Goal: Task Accomplishment & Management: Manage account settings

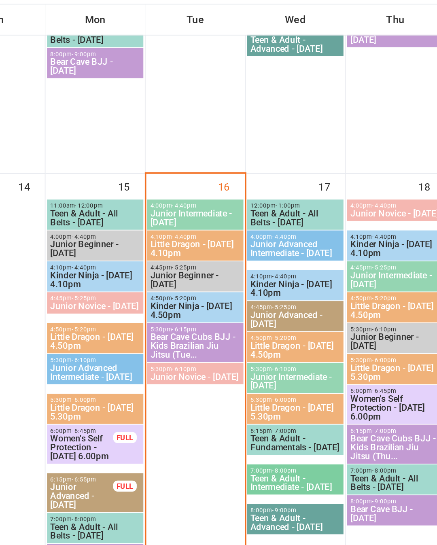
scroll to position [455, 0]
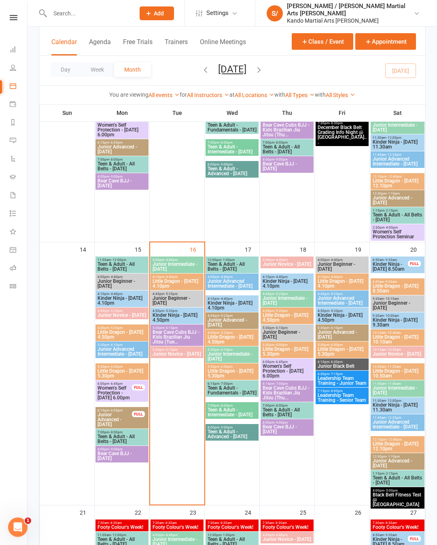
click at [19, 117] on link "Reports" at bounding box center [19, 123] width 18 height 18
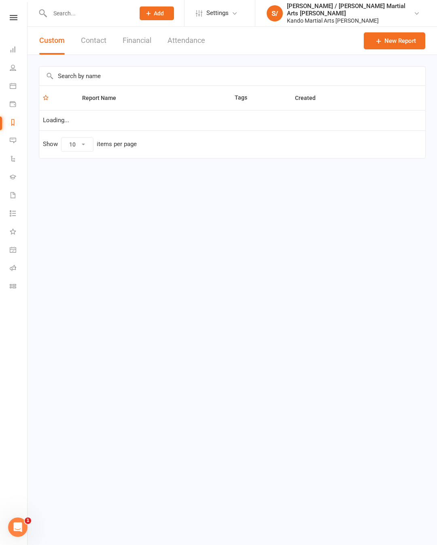
click at [166, 68] on input "text" at bounding box center [232, 76] width 386 height 19
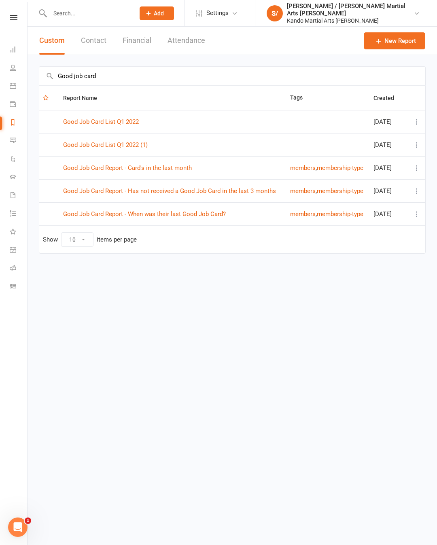
type input "Good job card"
click at [244, 189] on link "Good Job Card Report - Has not received a Good Job Card in the last 3 months" at bounding box center [169, 190] width 213 height 7
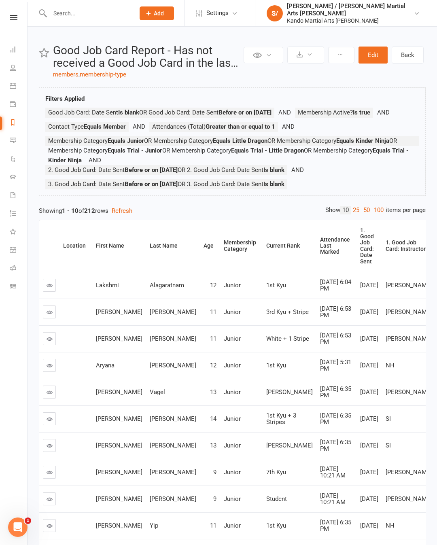
click at [362, 215] on link "50" at bounding box center [367, 210] width 11 height 9
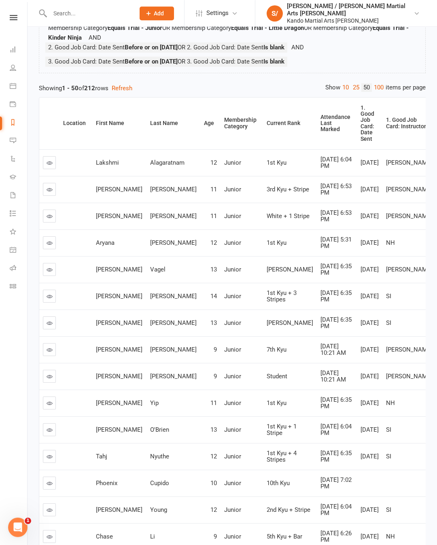
click at [321, 133] on div "Attendance Last Marked" at bounding box center [336, 123] width 30 height 19
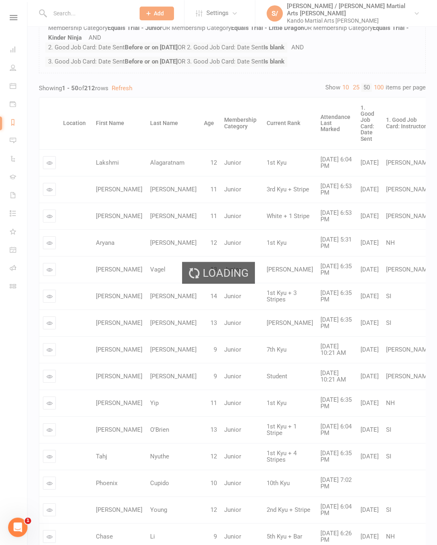
scroll to position [123, 0]
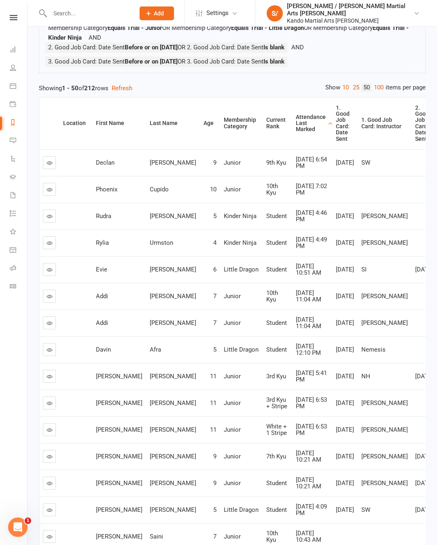
click at [296, 133] on div "Attendance Last Marked" at bounding box center [311, 123] width 30 height 19
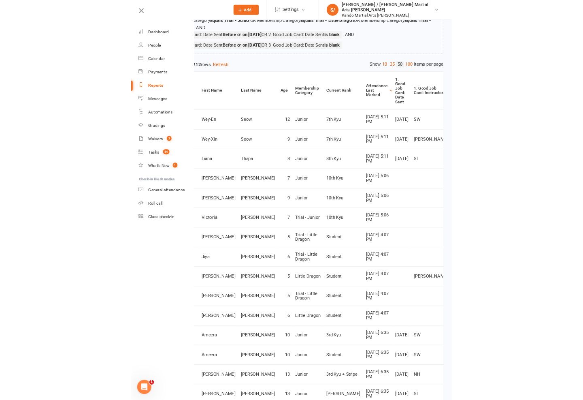
scroll to position [174, 0]
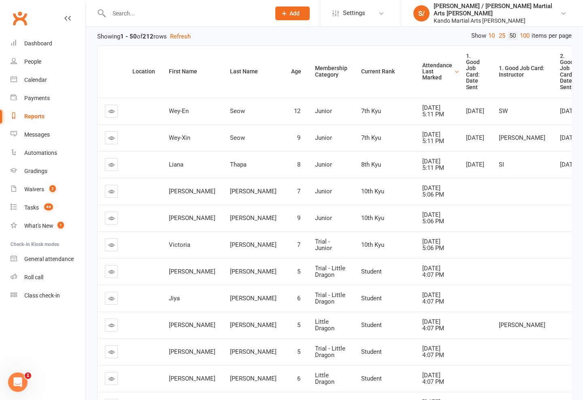
click at [111, 113] on icon at bounding box center [112, 111] width 6 height 6
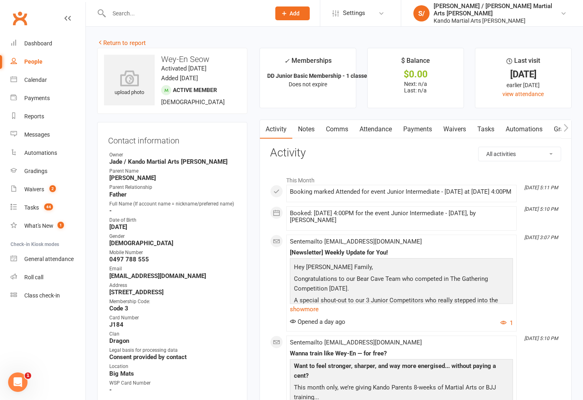
click at [1, 402] on nav "Clubworx Dashboard People Calendar Payments Reports Messages Automations Gradin…" at bounding box center [43, 202] width 86 height 400
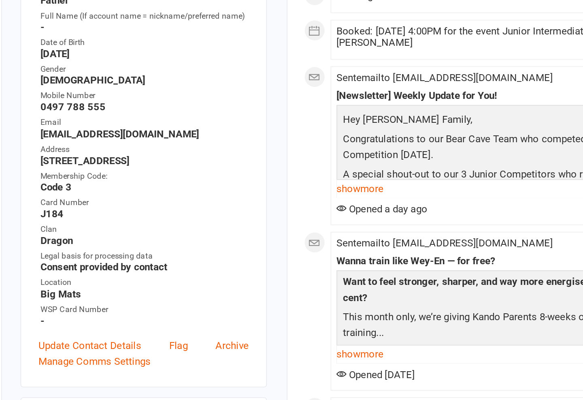
scroll to position [54, 0]
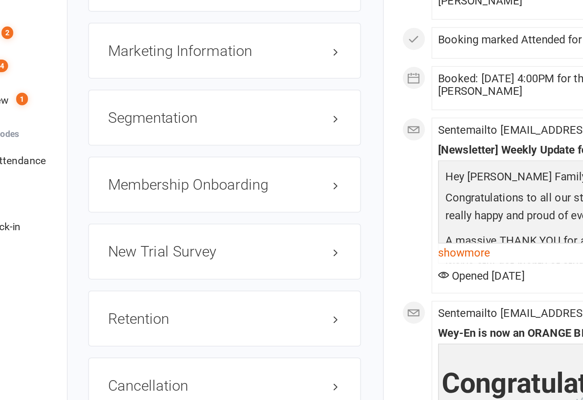
click at [0, 0] on link "edit" at bounding box center [0, 0] width 0 height 0
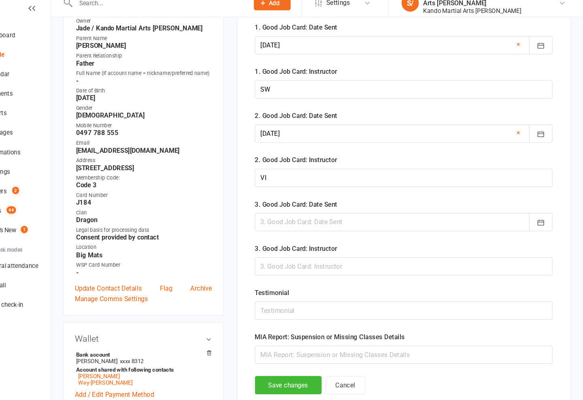
scroll to position [125, 0]
click at [294, 213] on div at bounding box center [416, 217] width 278 height 17
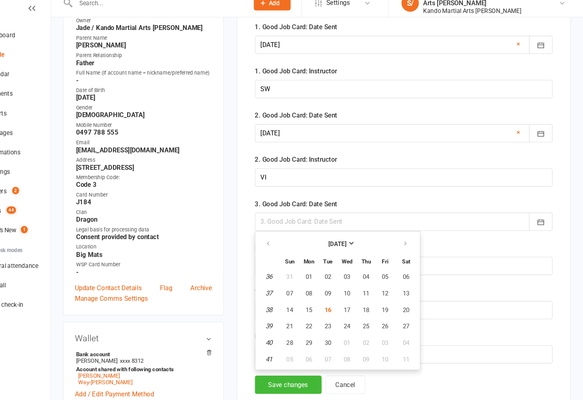
click at [285, 209] on div at bounding box center [416, 217] width 278 height 17
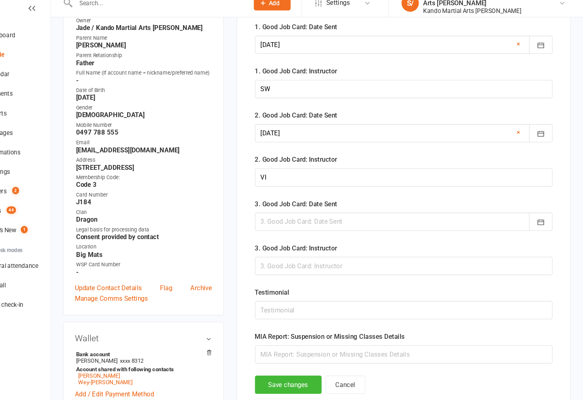
click at [277, 215] on div at bounding box center [416, 217] width 278 height 17
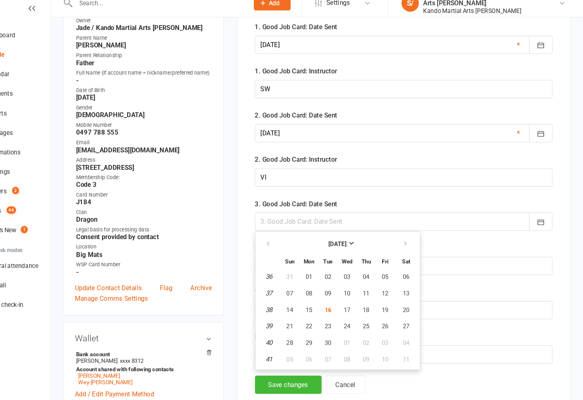
click at [327, 209] on div at bounding box center [416, 217] width 278 height 17
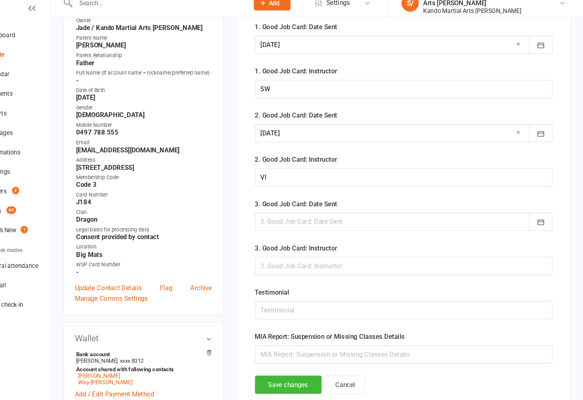
click at [359, 209] on div at bounding box center [416, 217] width 278 height 17
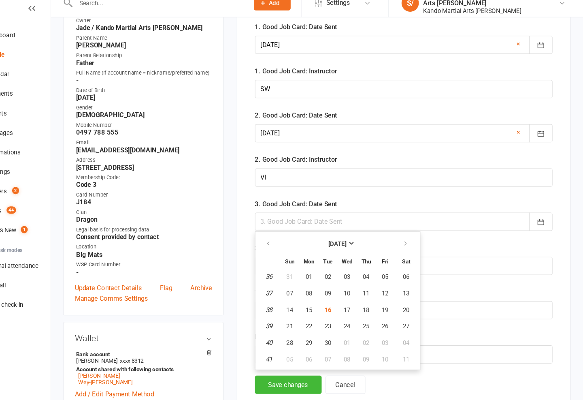
click at [342, 296] on span "16" at bounding box center [345, 299] width 6 height 6
type input "16 Sep 2025"
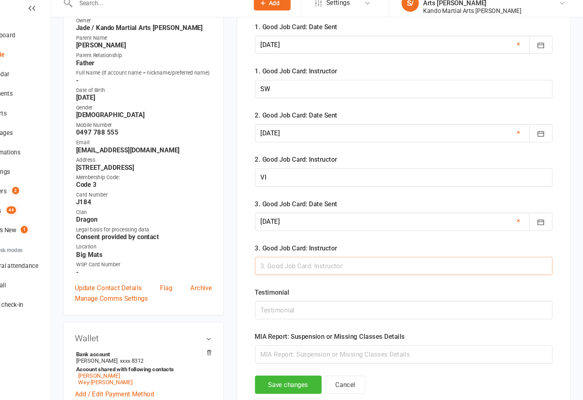
click at [332, 250] on input "text" at bounding box center [416, 258] width 278 height 17
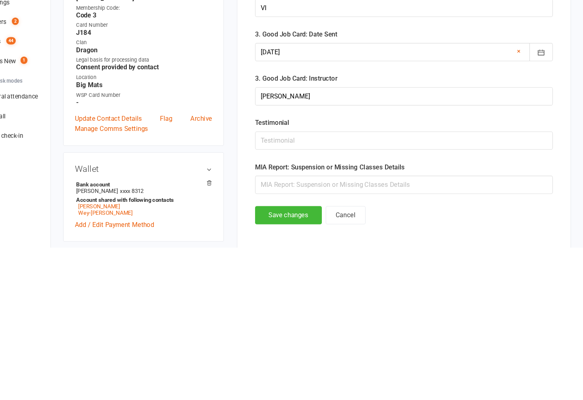
scroll to position [283, 0]
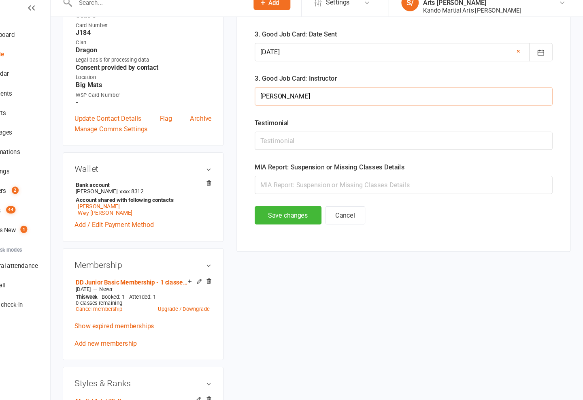
type input "Meg"
click at [277, 203] on button "Save changes" at bounding box center [308, 211] width 62 height 17
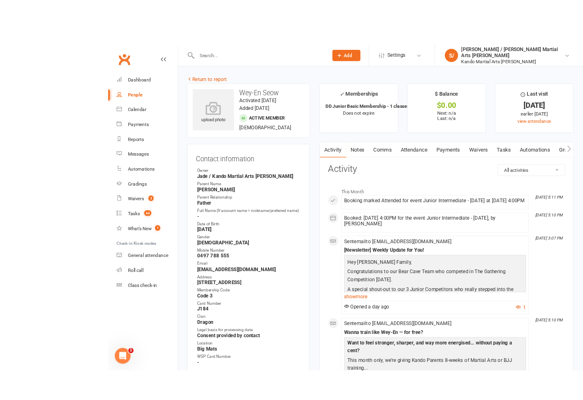
scroll to position [2, 0]
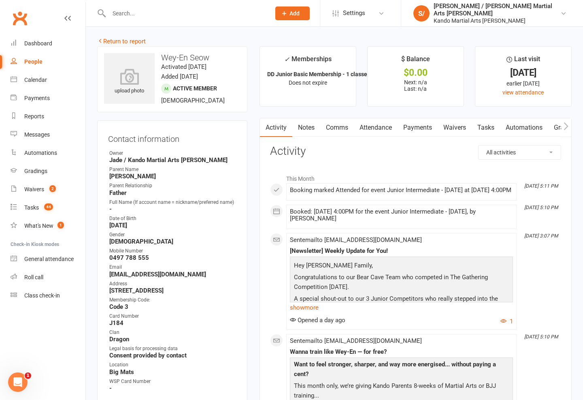
click at [103, 43] on link "Return to report" at bounding box center [121, 41] width 49 height 7
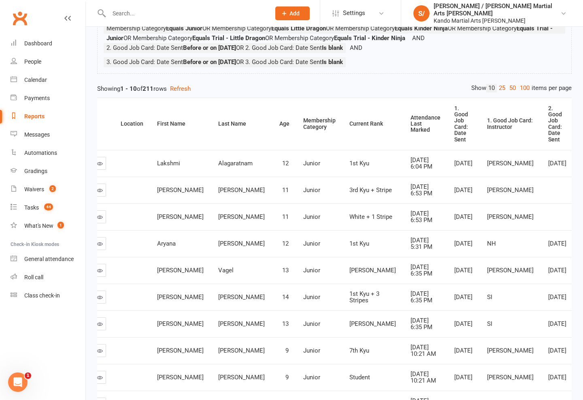
scroll to position [118, 0]
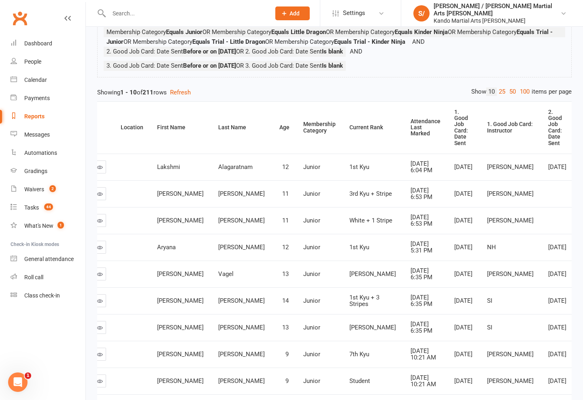
click at [437, 89] on link "50" at bounding box center [512, 91] width 11 height 9
click at [411, 121] on div "Attendance Last Marked" at bounding box center [426, 127] width 30 height 19
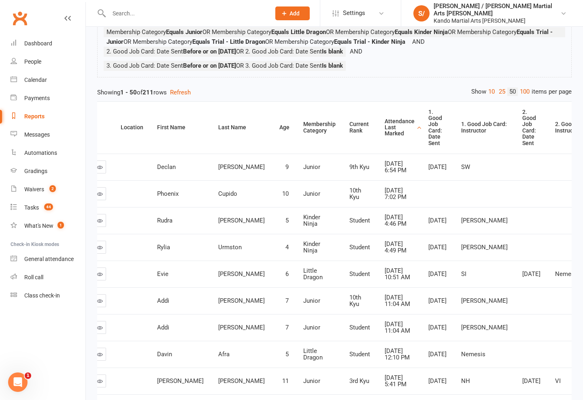
click at [385, 133] on div "Attendance Last Marked" at bounding box center [400, 127] width 30 height 19
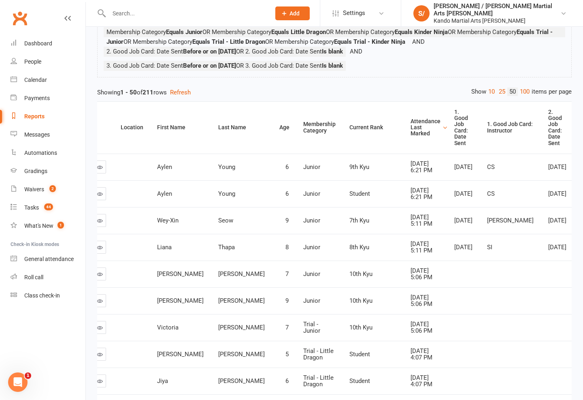
click at [99, 223] on icon at bounding box center [100, 220] width 6 height 6
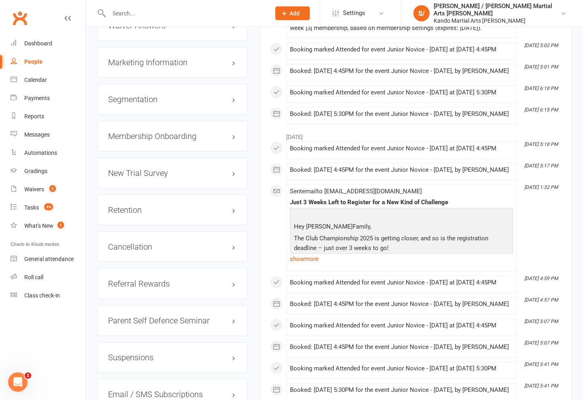
scroll to position [959, 0]
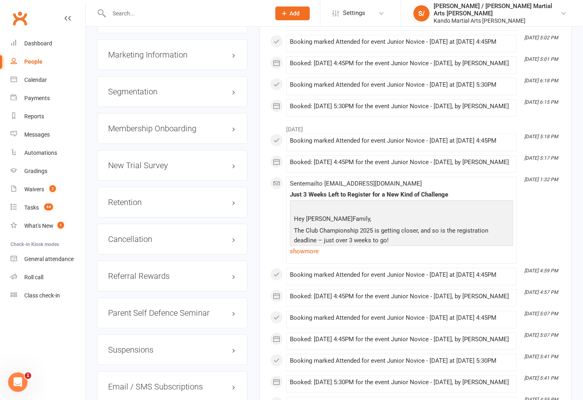
click at [0, 0] on link "edit" at bounding box center [0, 0] width 0 height 0
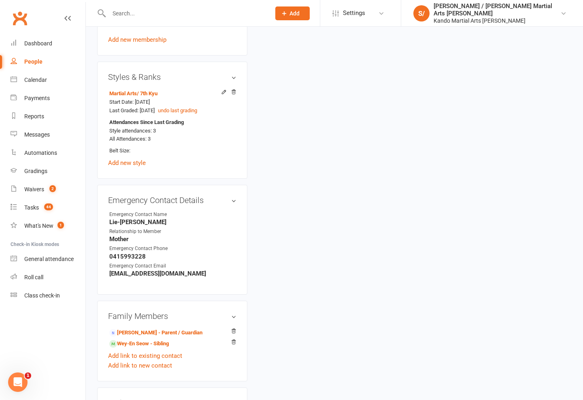
scroll to position [79, 0]
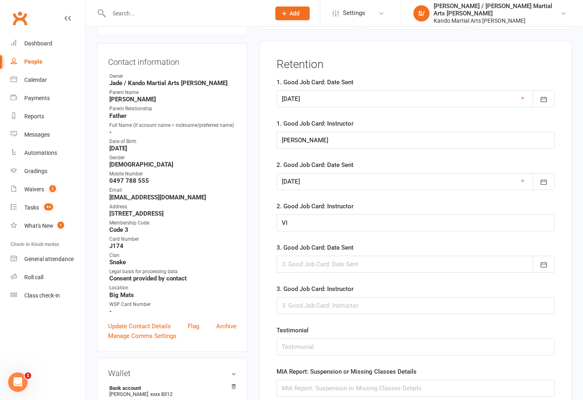
click at [323, 272] on div at bounding box center [416, 263] width 278 height 17
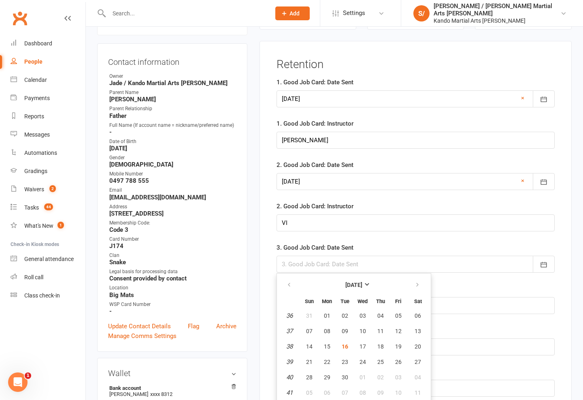
click at [348, 347] on span "16" at bounding box center [345, 346] width 6 height 6
type input "16 Sep 2025"
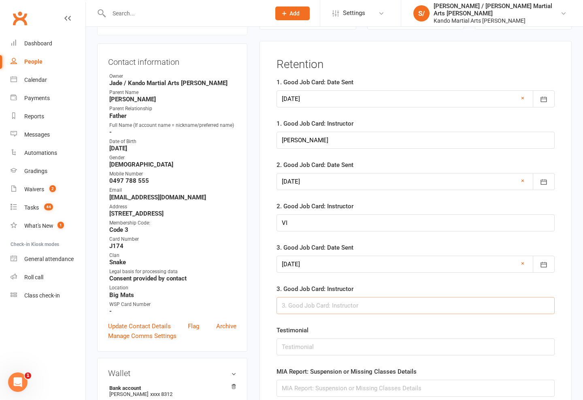
click at [336, 303] on input "text" at bounding box center [416, 305] width 278 height 17
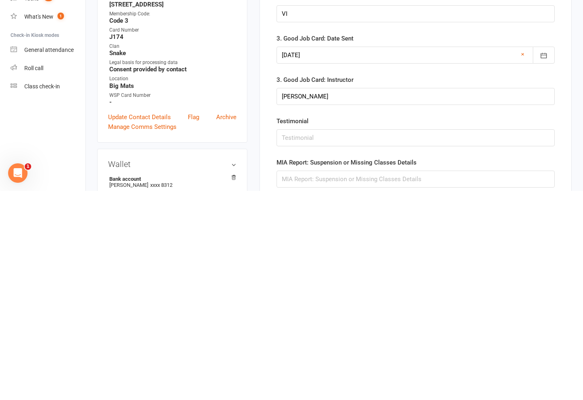
scroll to position [287, 0]
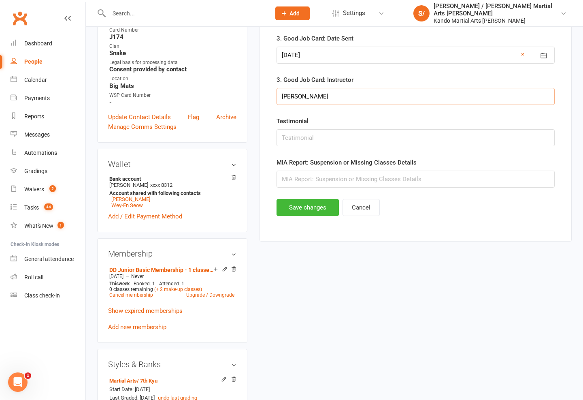
type input "Meg"
click at [308, 202] on button "Save changes" at bounding box center [308, 207] width 62 height 17
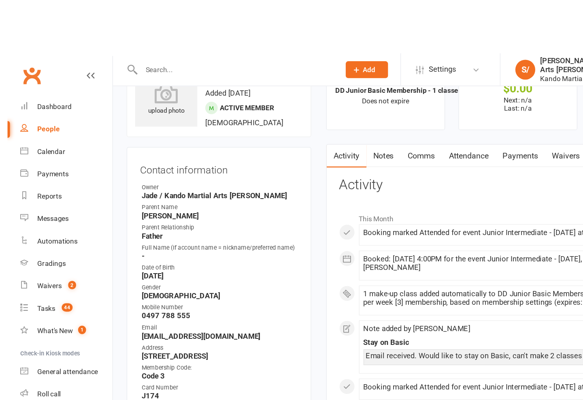
scroll to position [0, 0]
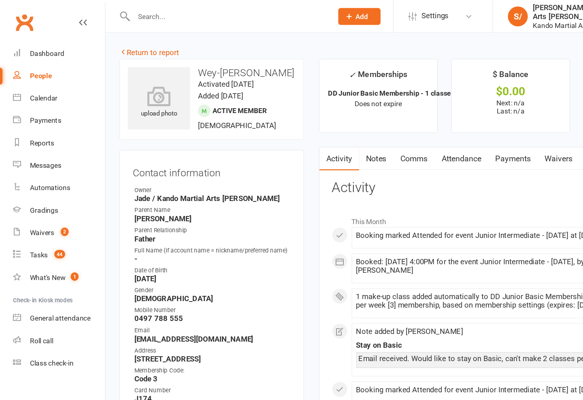
click at [105, 39] on link "Return to report" at bounding box center [121, 42] width 49 height 7
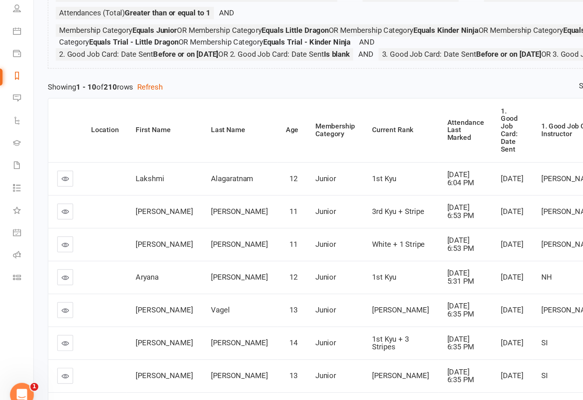
scroll to position [69, 0]
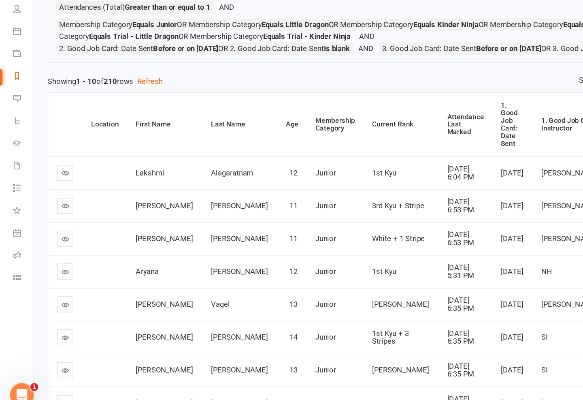
click at [364, 153] on div "Attendance Last Marked" at bounding box center [379, 162] width 30 height 19
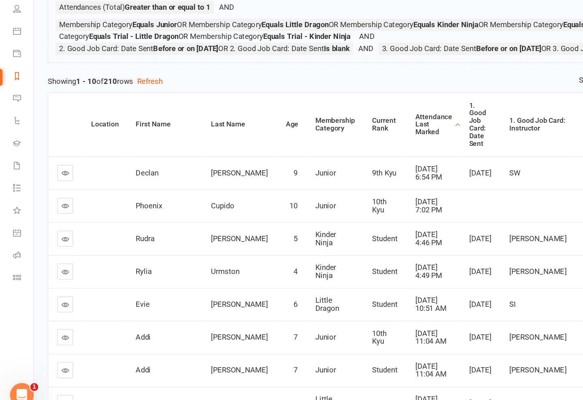
click at [338, 153] on div "Attendance Last Marked" at bounding box center [353, 162] width 30 height 19
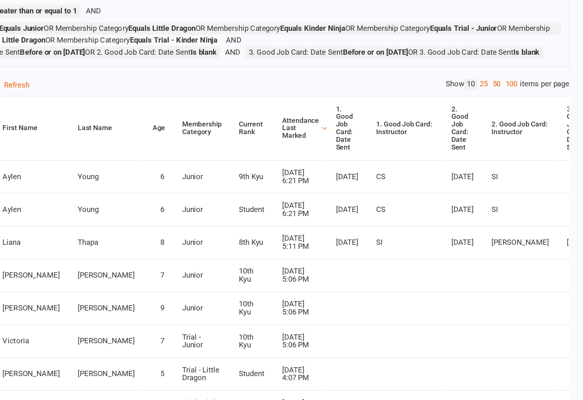
click at [437, 122] on link "50" at bounding box center [512, 126] width 11 height 9
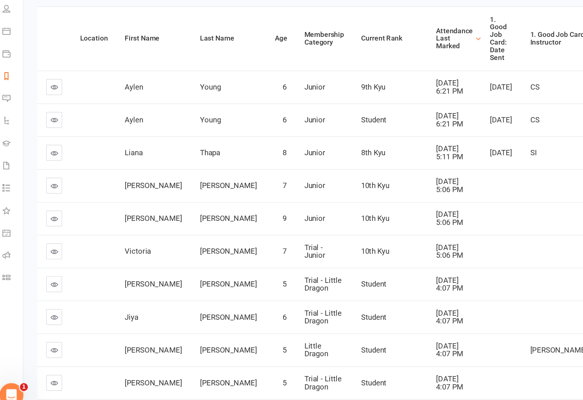
scroll to position [158, 0]
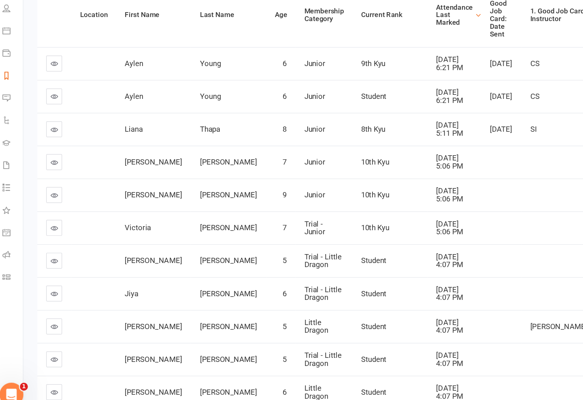
click at [50, 163] on icon at bounding box center [53, 166] width 6 height 6
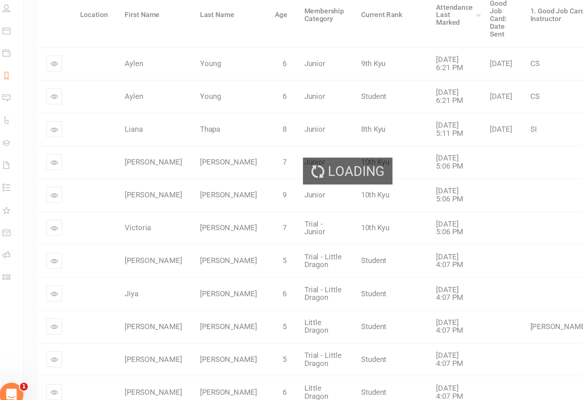
scroll to position [158, 0]
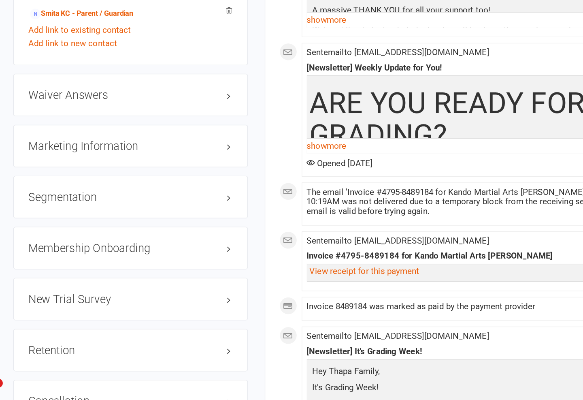
scroll to position [804, 0]
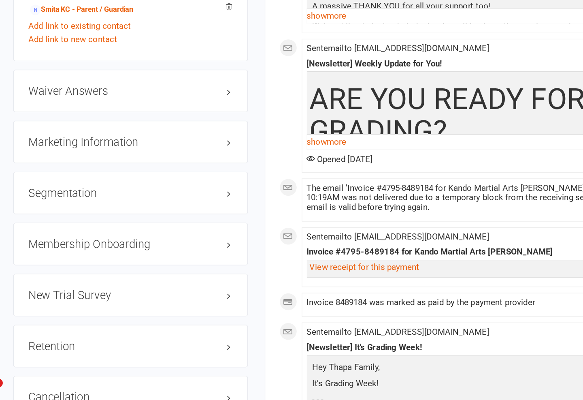
click at [166, 333] on div "Retention edit" at bounding box center [124, 348] width 170 height 31
click at [0, 0] on link "edit" at bounding box center [0, 0] width 0 height 0
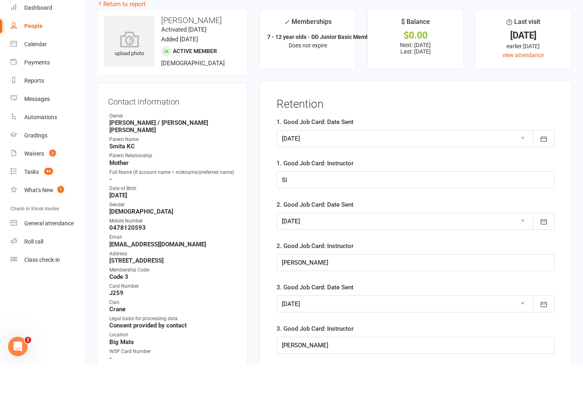
scroll to position [45, 0]
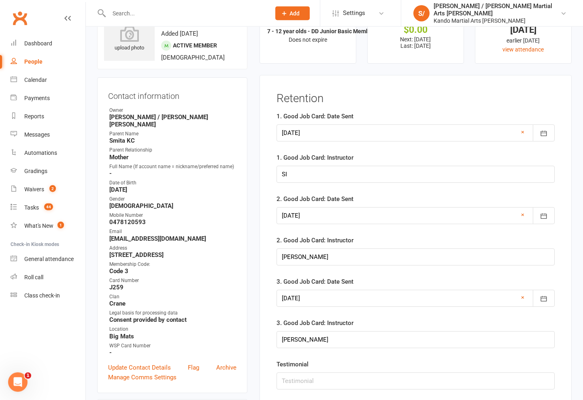
click at [437, 138] on button "button" at bounding box center [544, 132] width 22 height 17
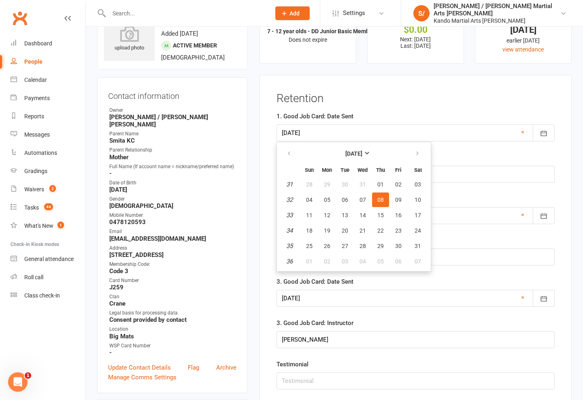
scroll to position [45, 0]
click at [376, 146] on button "August 2024" at bounding box center [354, 153] width 106 height 15
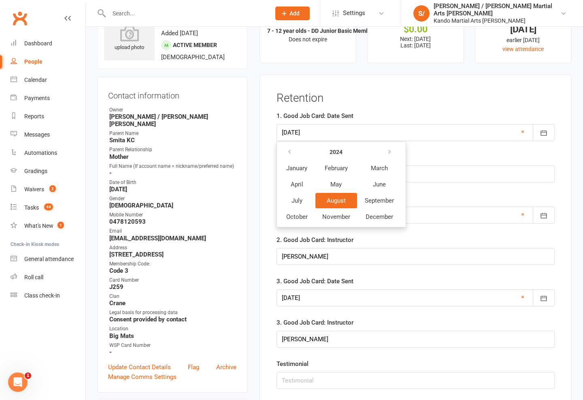
click at [399, 148] on button "button" at bounding box center [389, 152] width 17 height 15
click at [394, 202] on span "September" at bounding box center [380, 200] width 30 height 7
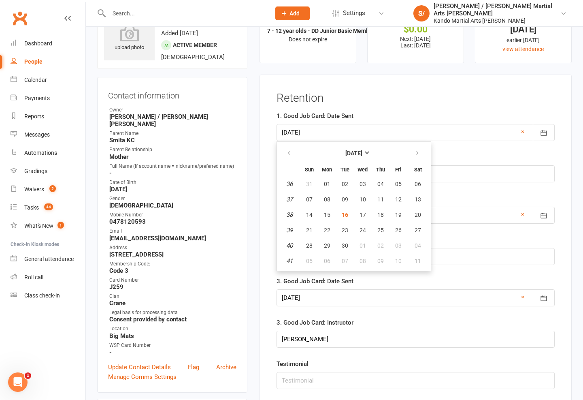
click at [348, 215] on span "16" at bounding box center [345, 214] width 6 height 6
type input "16 Sep 2025"
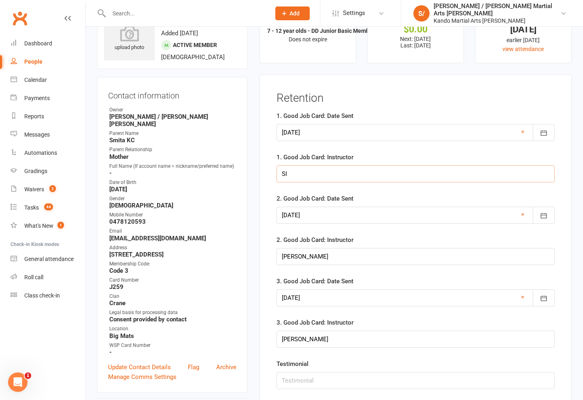
click at [359, 171] on input "SI" at bounding box center [416, 173] width 278 height 17
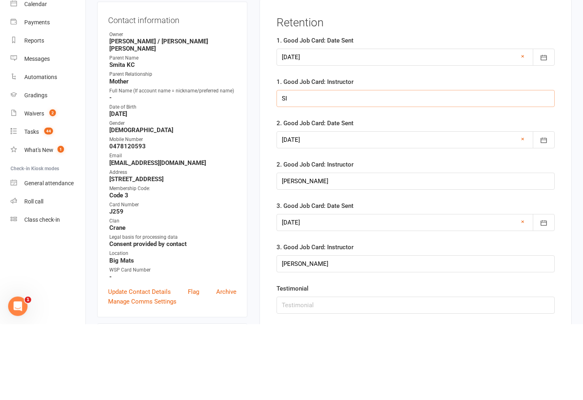
type input "S"
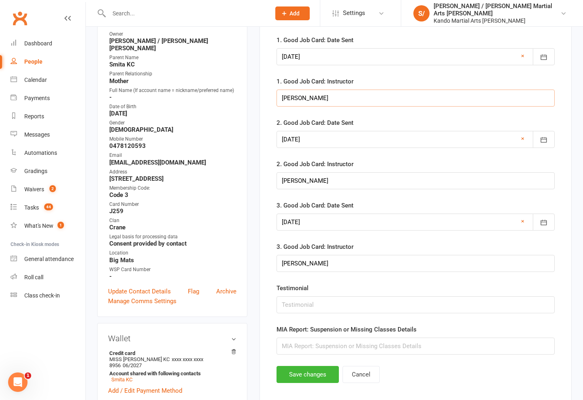
type input "Meg"
click at [306, 376] on button "Save changes" at bounding box center [308, 374] width 62 height 17
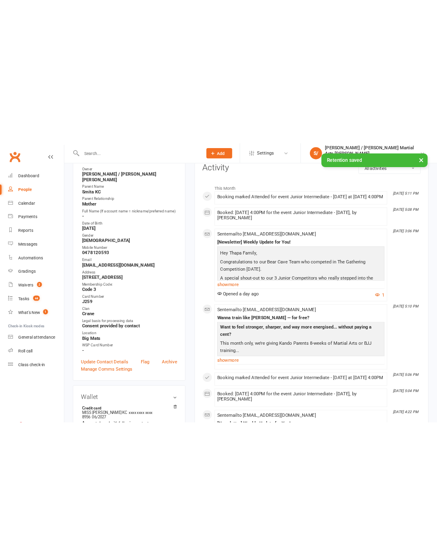
scroll to position [0, 0]
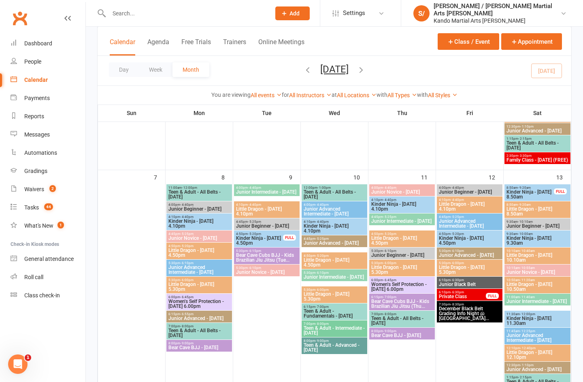
scroll to position [235, 0]
